Goal: Obtain resource: Obtain resource

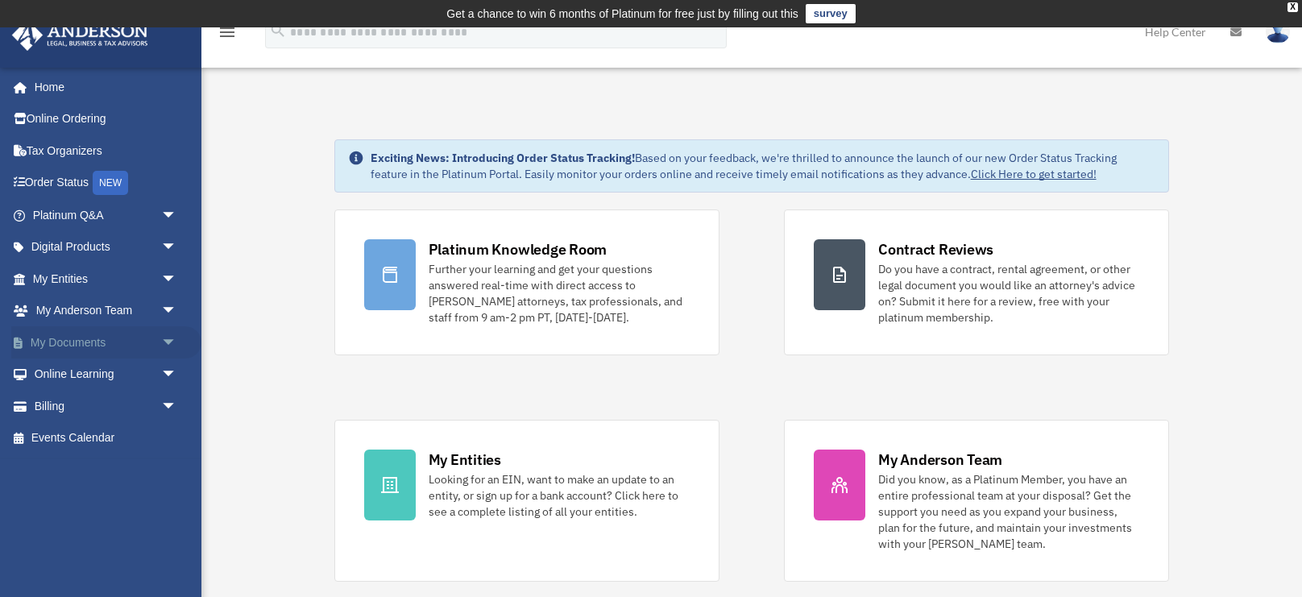
click at [96, 340] on link "My Documents arrow_drop_down" at bounding box center [106, 342] width 190 height 32
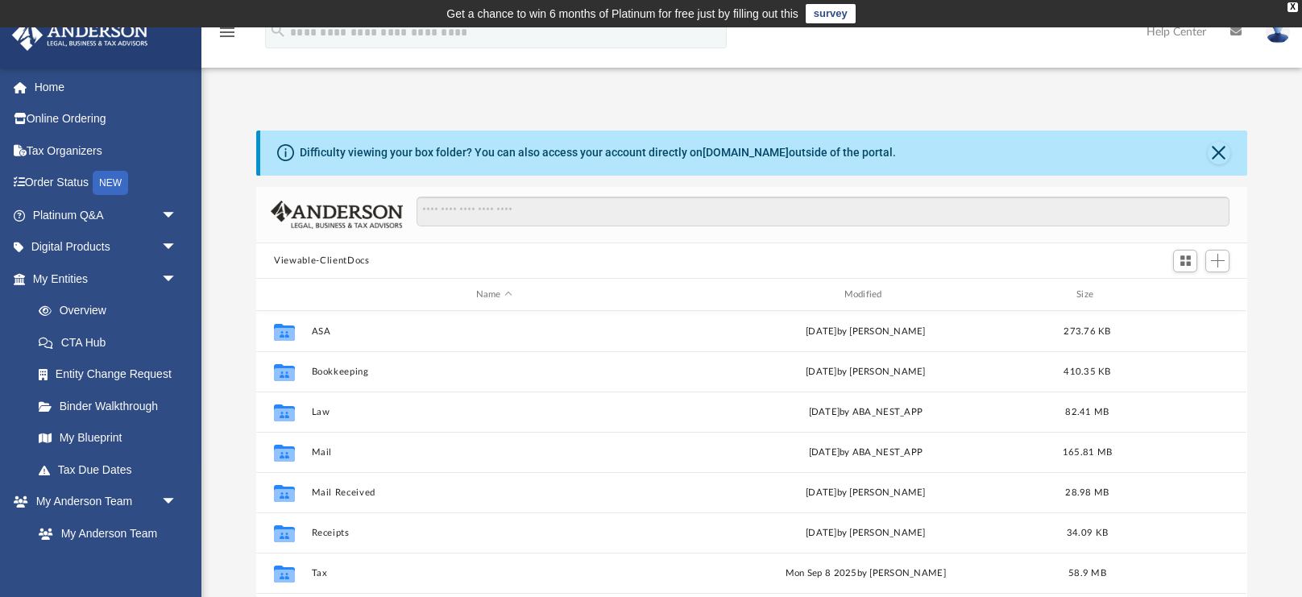
scroll to position [366, 990]
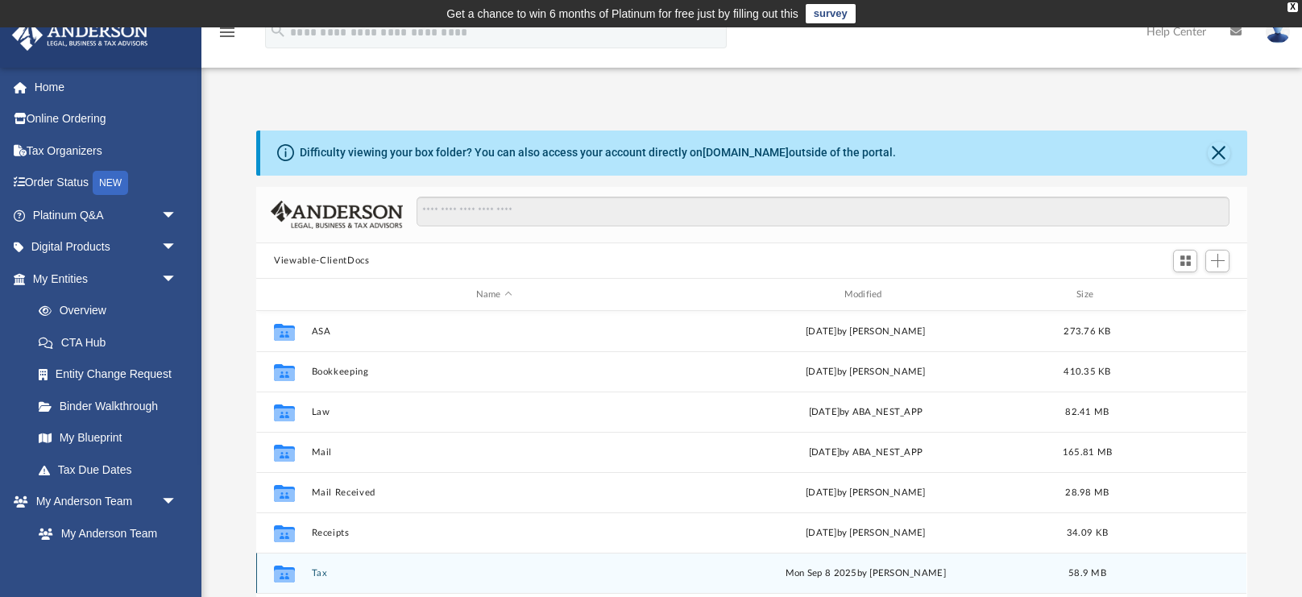
click at [326, 573] on button "Tax" at bounding box center [494, 573] width 365 height 10
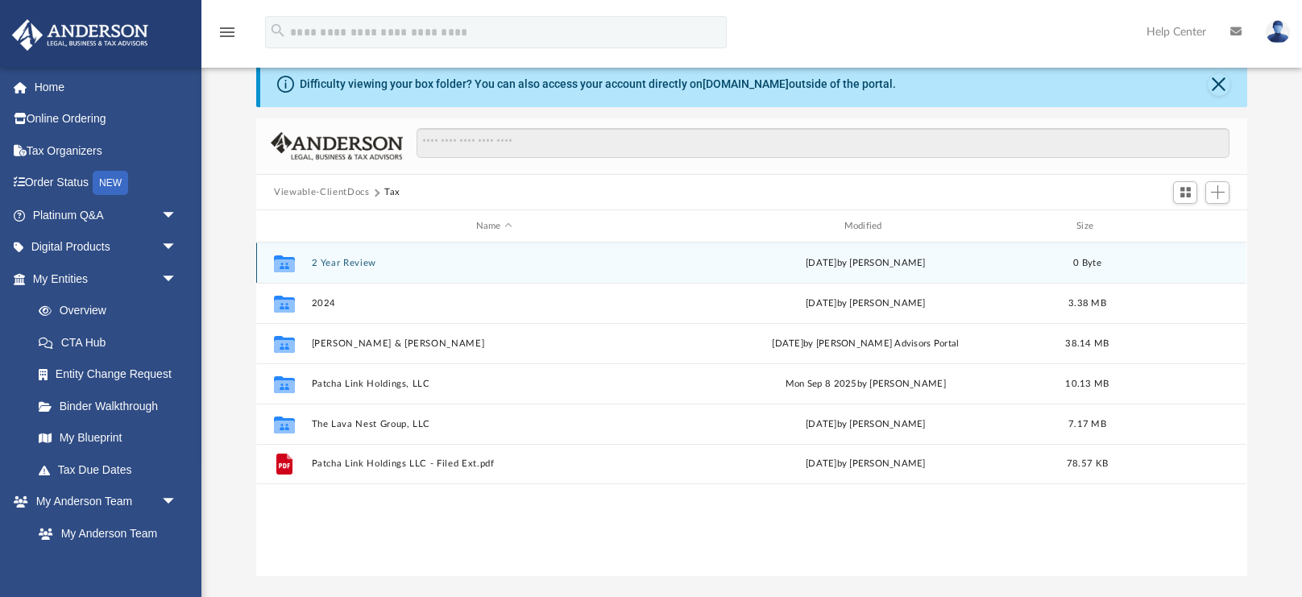
scroll to position [73, 0]
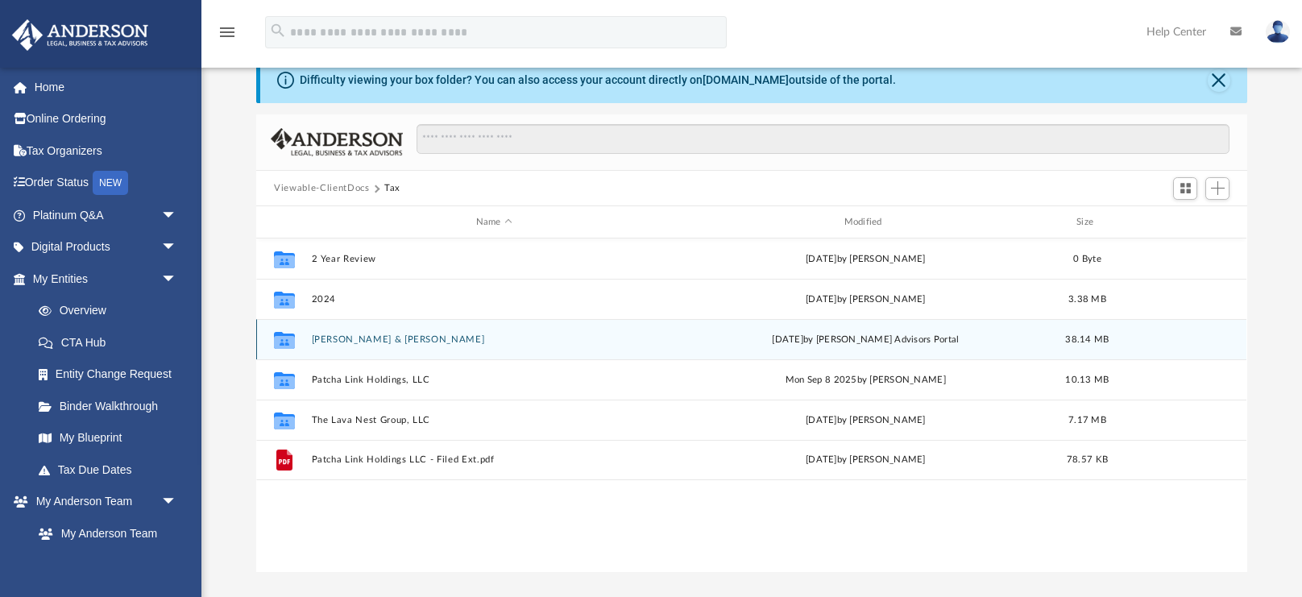
click at [394, 342] on button "[PERSON_NAME] & [PERSON_NAME]" at bounding box center [494, 339] width 365 height 10
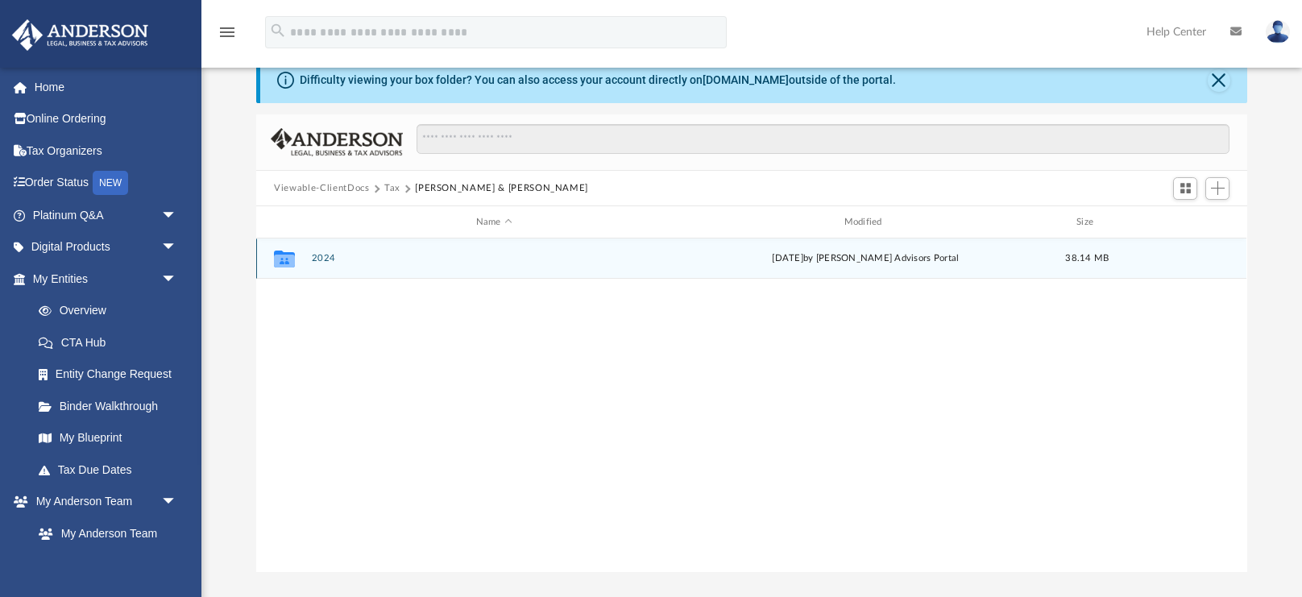
click at [321, 262] on button "2024" at bounding box center [494, 259] width 365 height 10
click at [366, 261] on button "Digital Tax Organizer" at bounding box center [494, 259] width 365 height 10
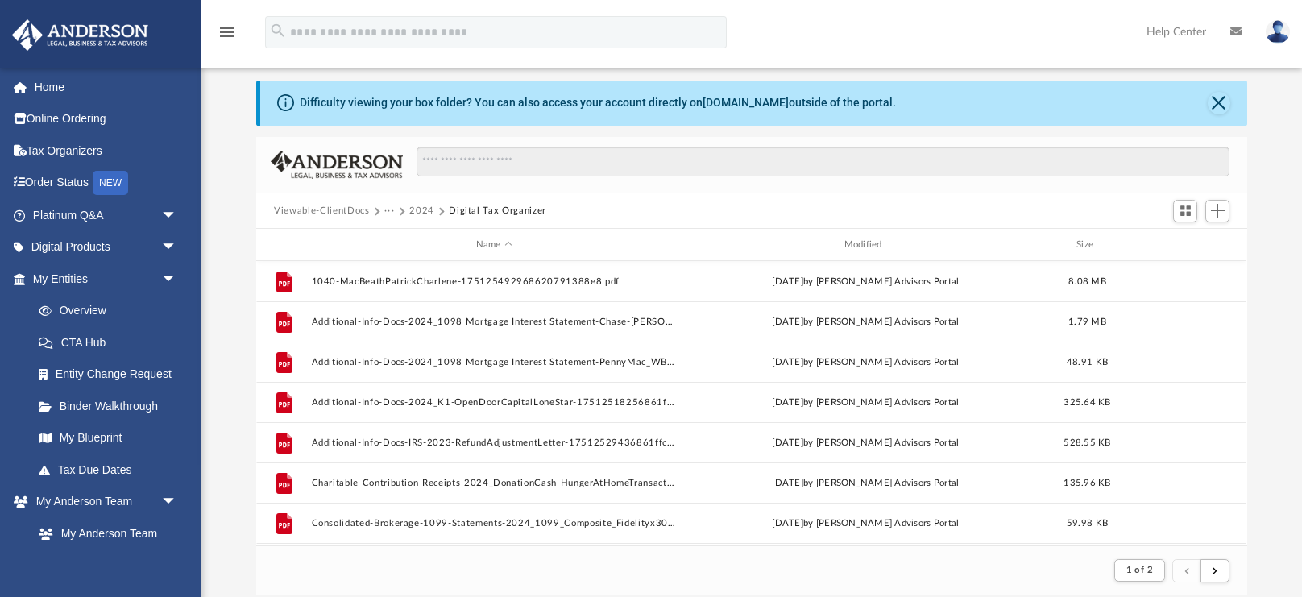
scroll to position [47, 0]
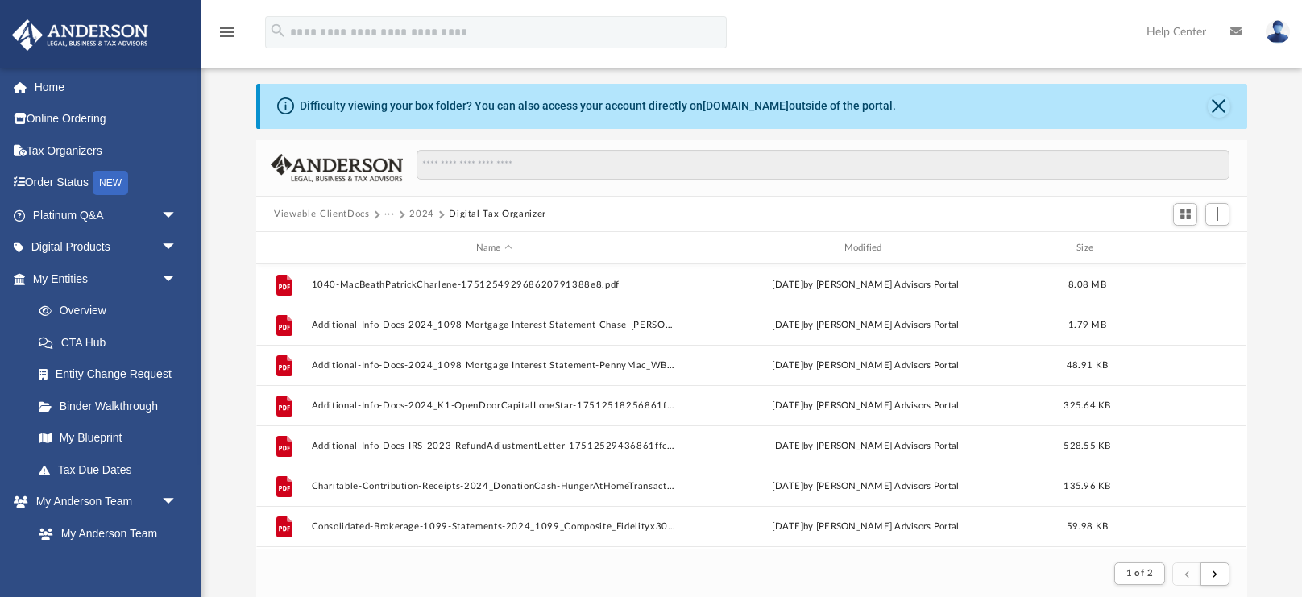
click at [421, 215] on button "2024" at bounding box center [421, 214] width 25 height 15
